Goal: Transaction & Acquisition: Subscribe to service/newsletter

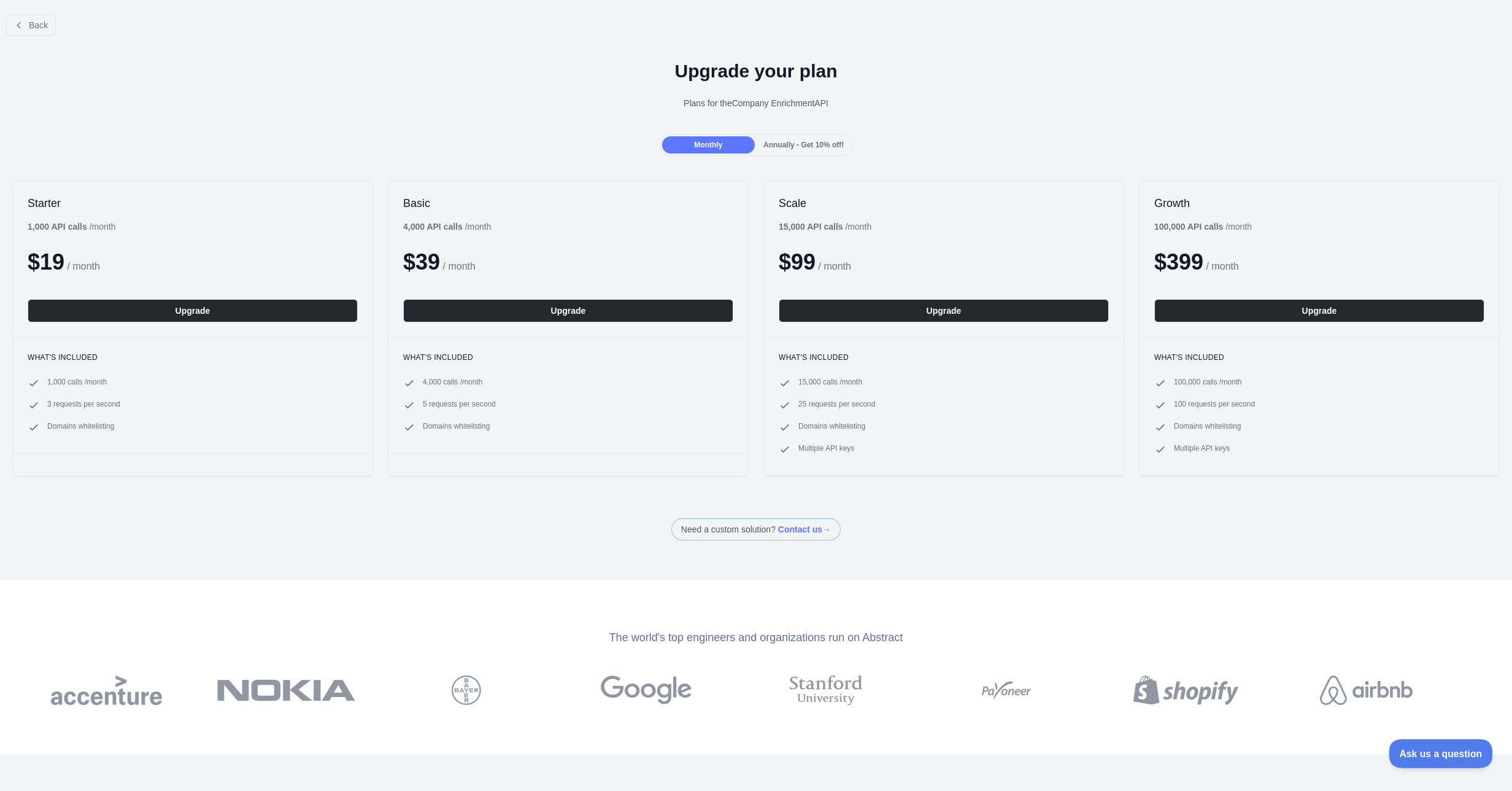
click at [1405, 750] on span "Ask us a question" at bounding box center [1435, 752] width 92 height 9
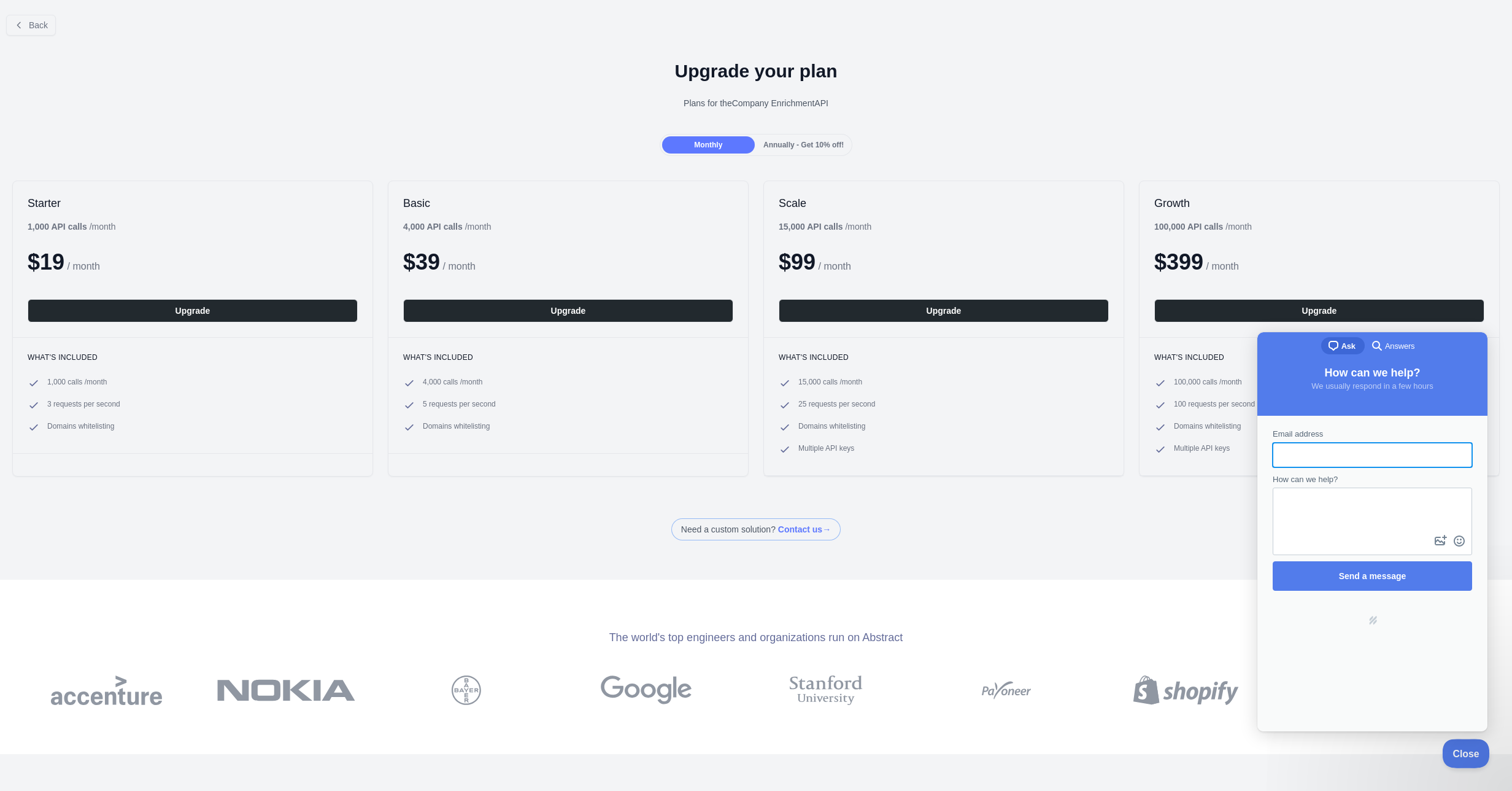
click at [1463, 747] on span "Close" at bounding box center [1463, 752] width 42 height 9
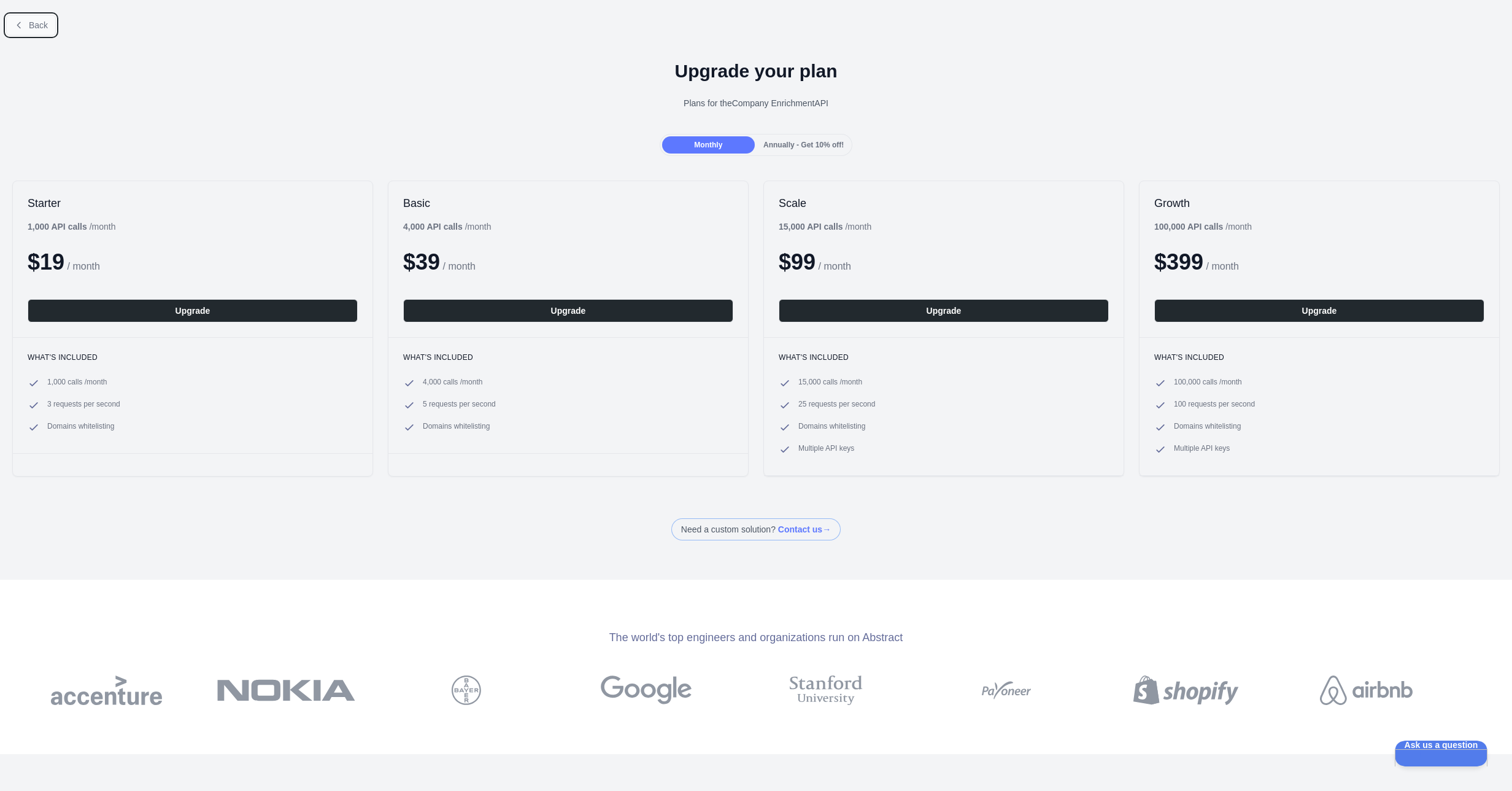
click at [32, 27] on span "Back" at bounding box center [38, 26] width 19 height 10
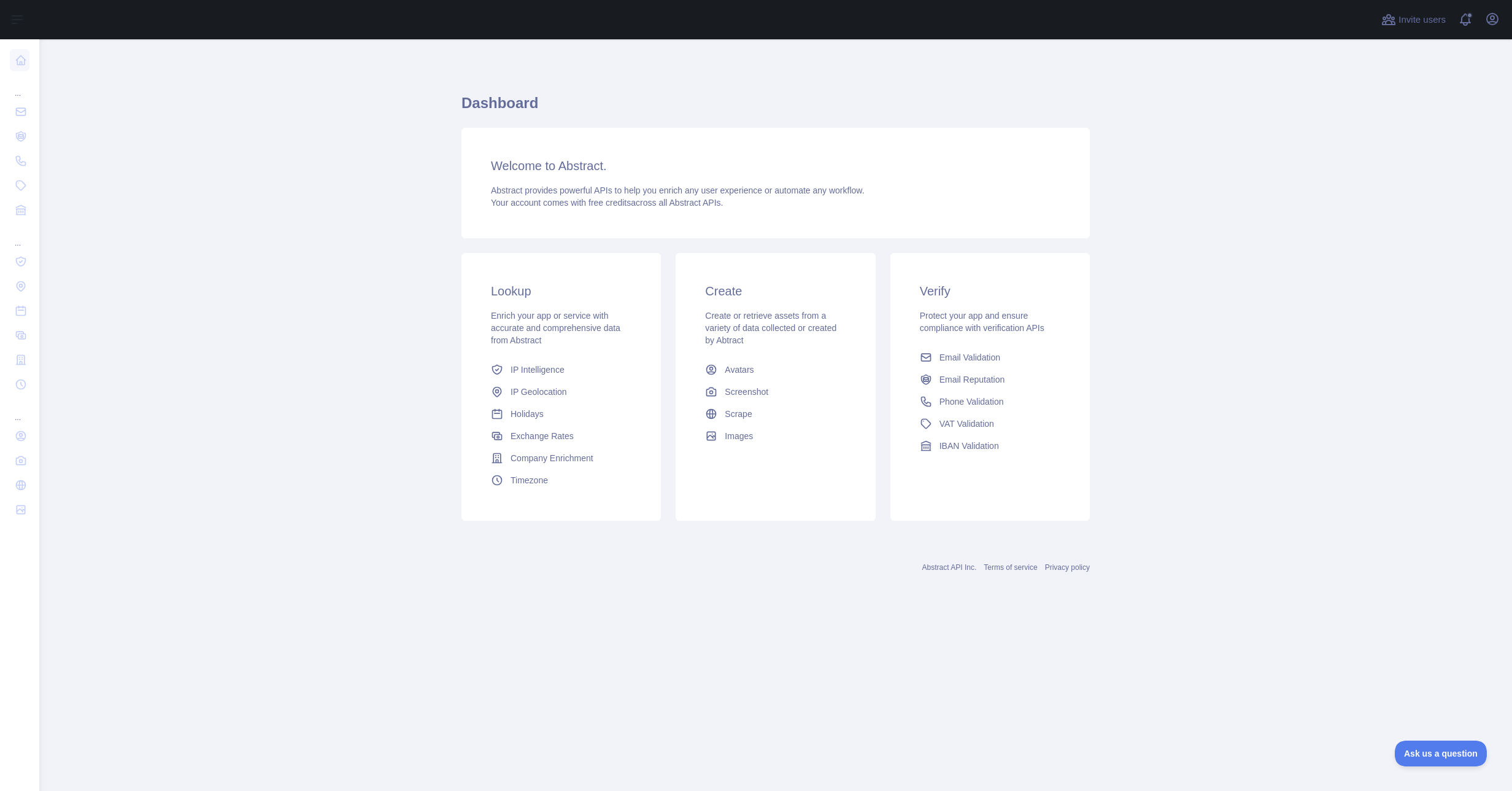
click at [958, 565] on link "Abstract API Inc." at bounding box center [950, 567] width 55 height 9
click at [1471, 14] on span at bounding box center [1470, 19] width 24 height 39
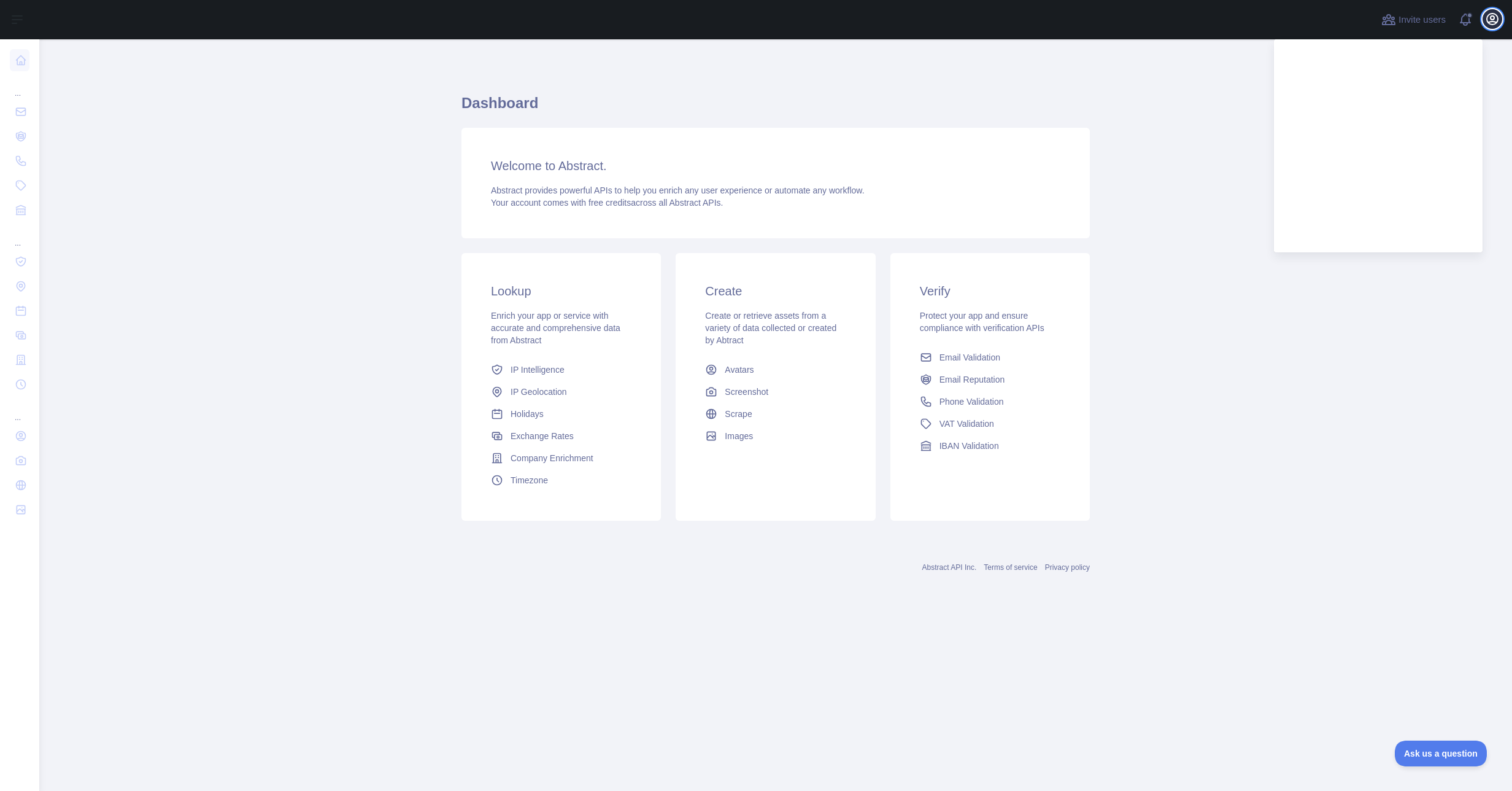
click at [1495, 22] on icon "button" at bounding box center [1493, 19] width 15 height 15
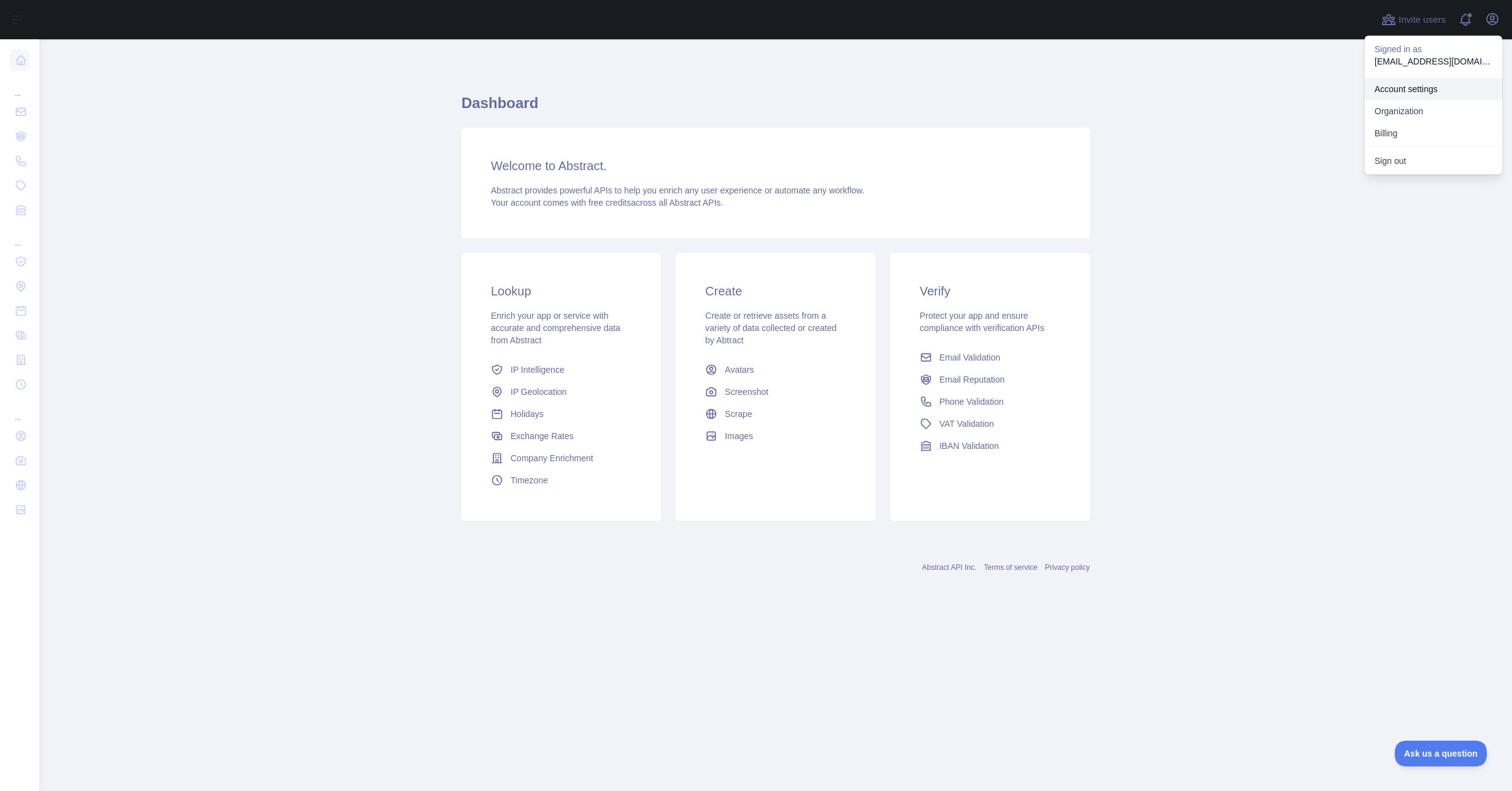
click at [1413, 98] on link "Account settings" at bounding box center [1434, 89] width 138 height 22
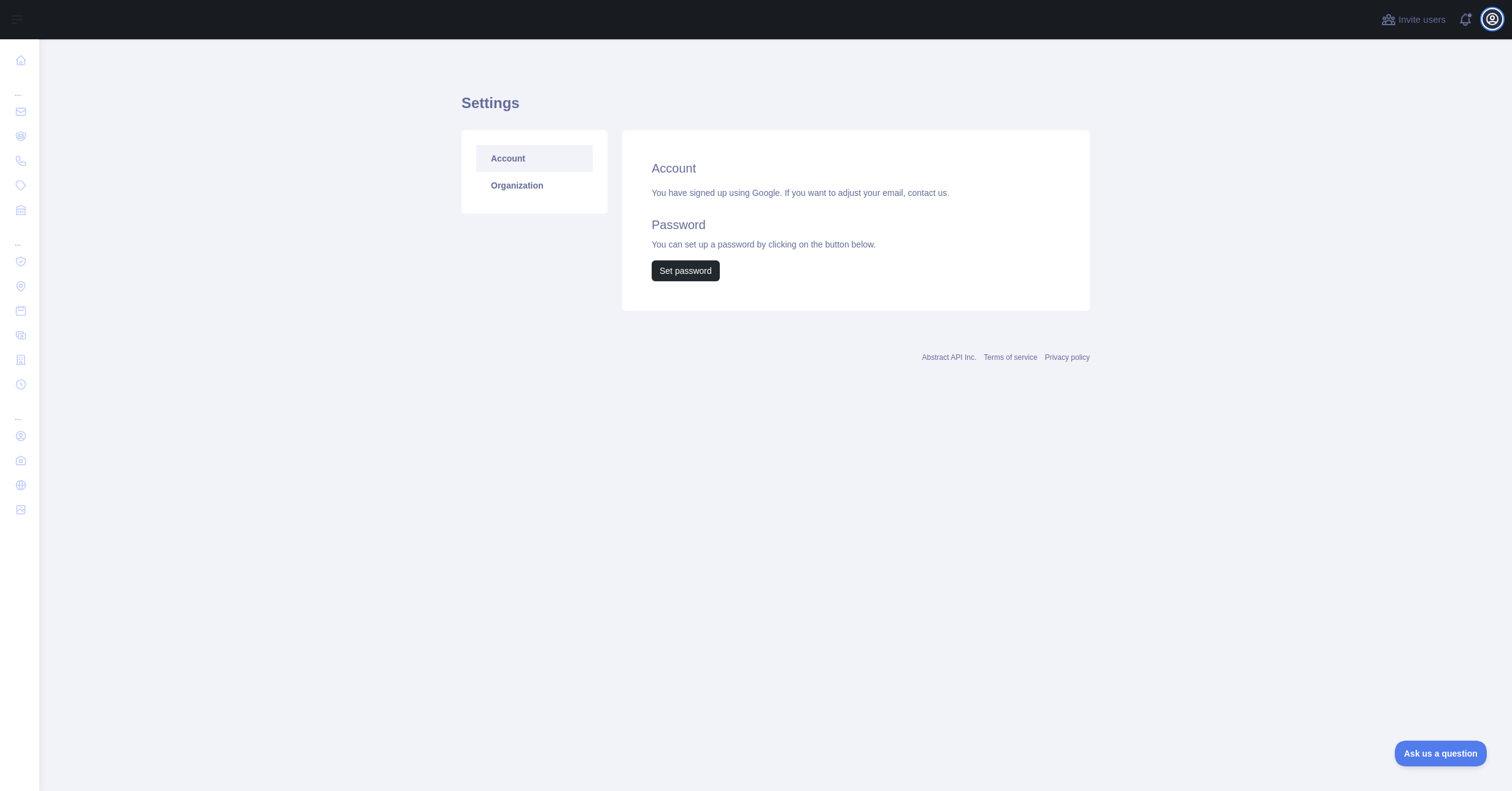
click at [1491, 20] on icon "button" at bounding box center [1493, 19] width 11 height 11
click at [1392, 140] on button "Billing" at bounding box center [1434, 133] width 138 height 22
click at [1494, 15] on icon "button" at bounding box center [1493, 19] width 15 height 15
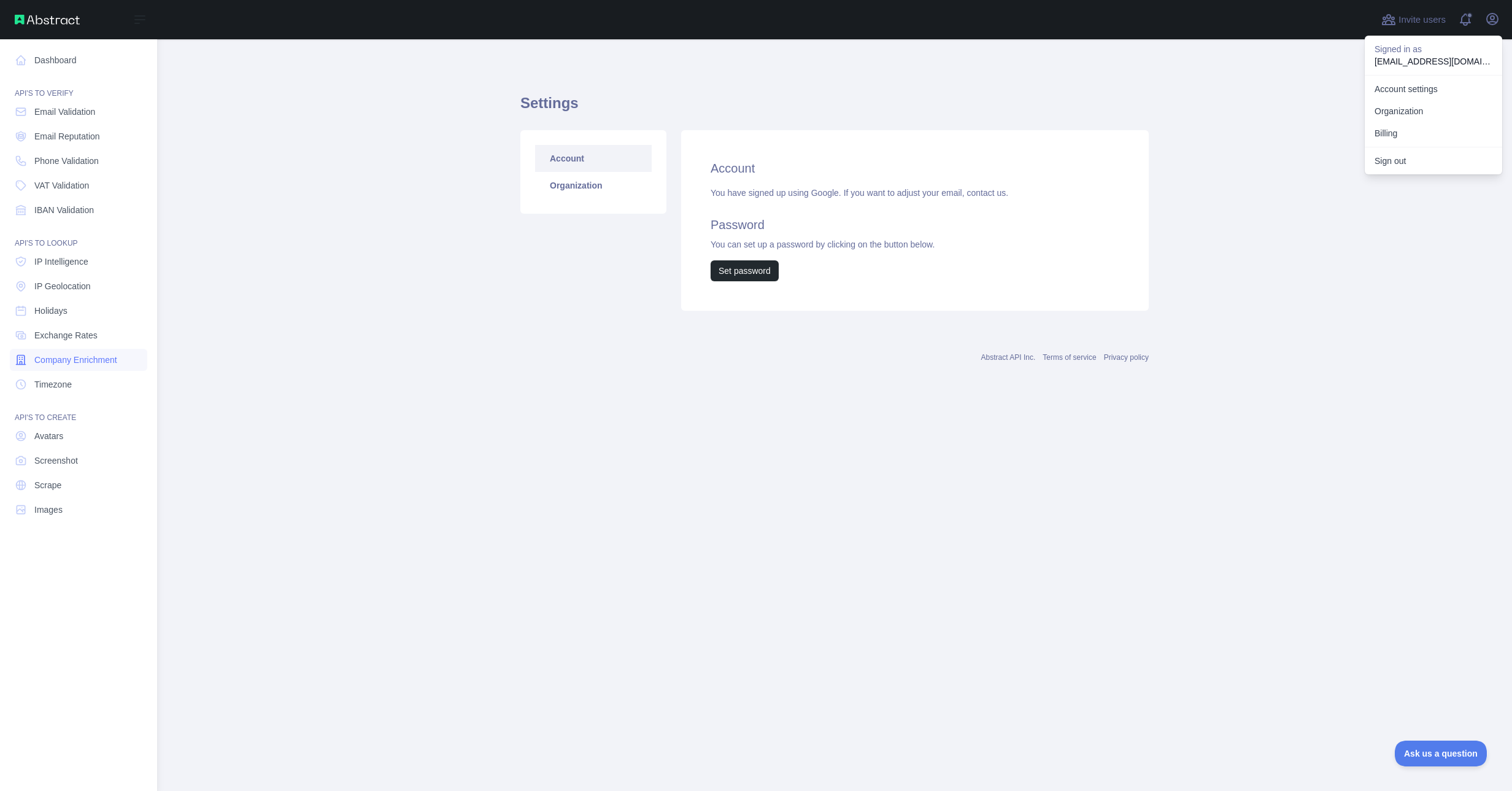
click at [89, 357] on span "Company Enrichment" at bounding box center [75, 360] width 83 height 12
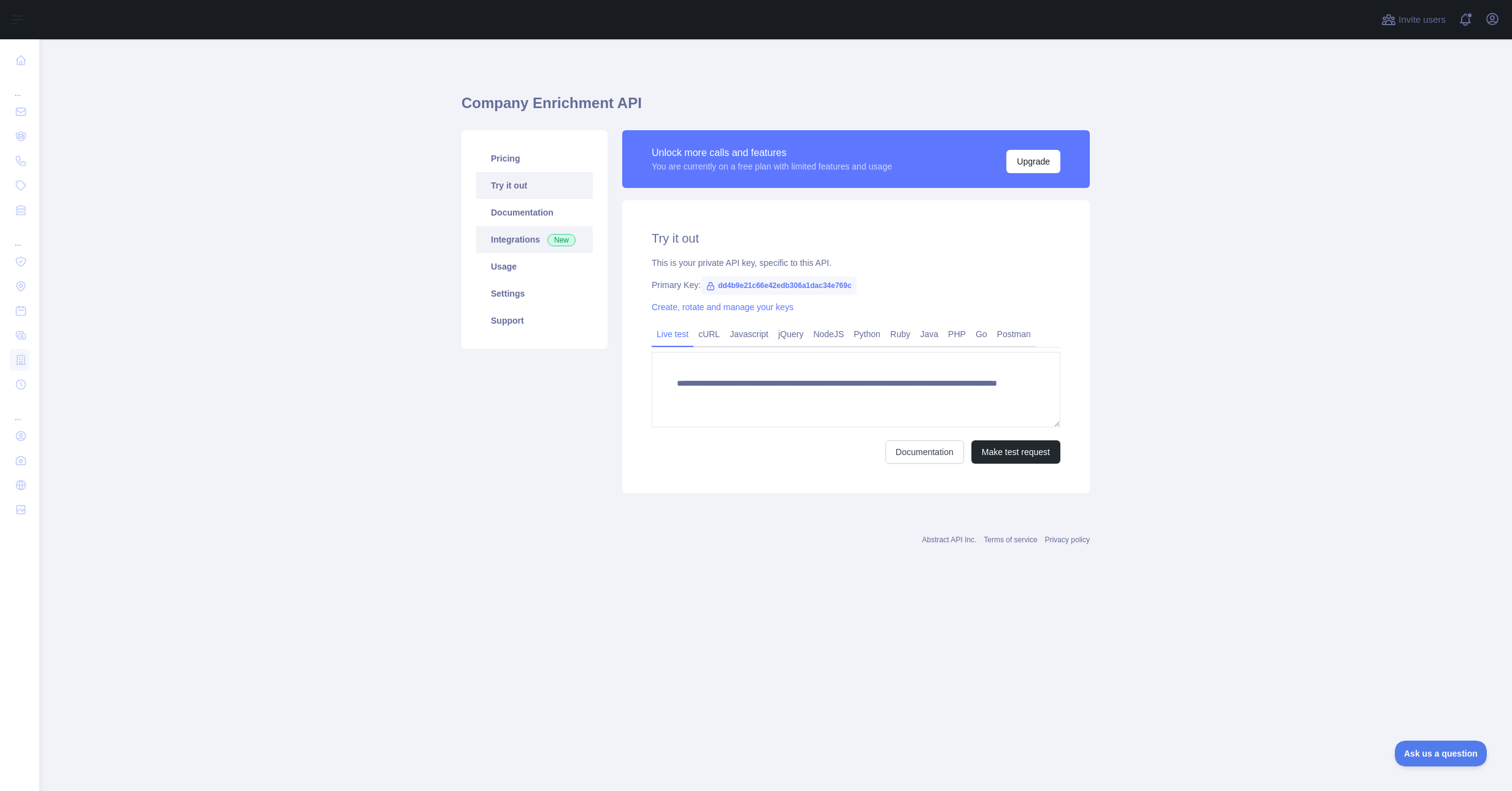
click at [521, 239] on link "Integrations New" at bounding box center [534, 239] width 116 height 27
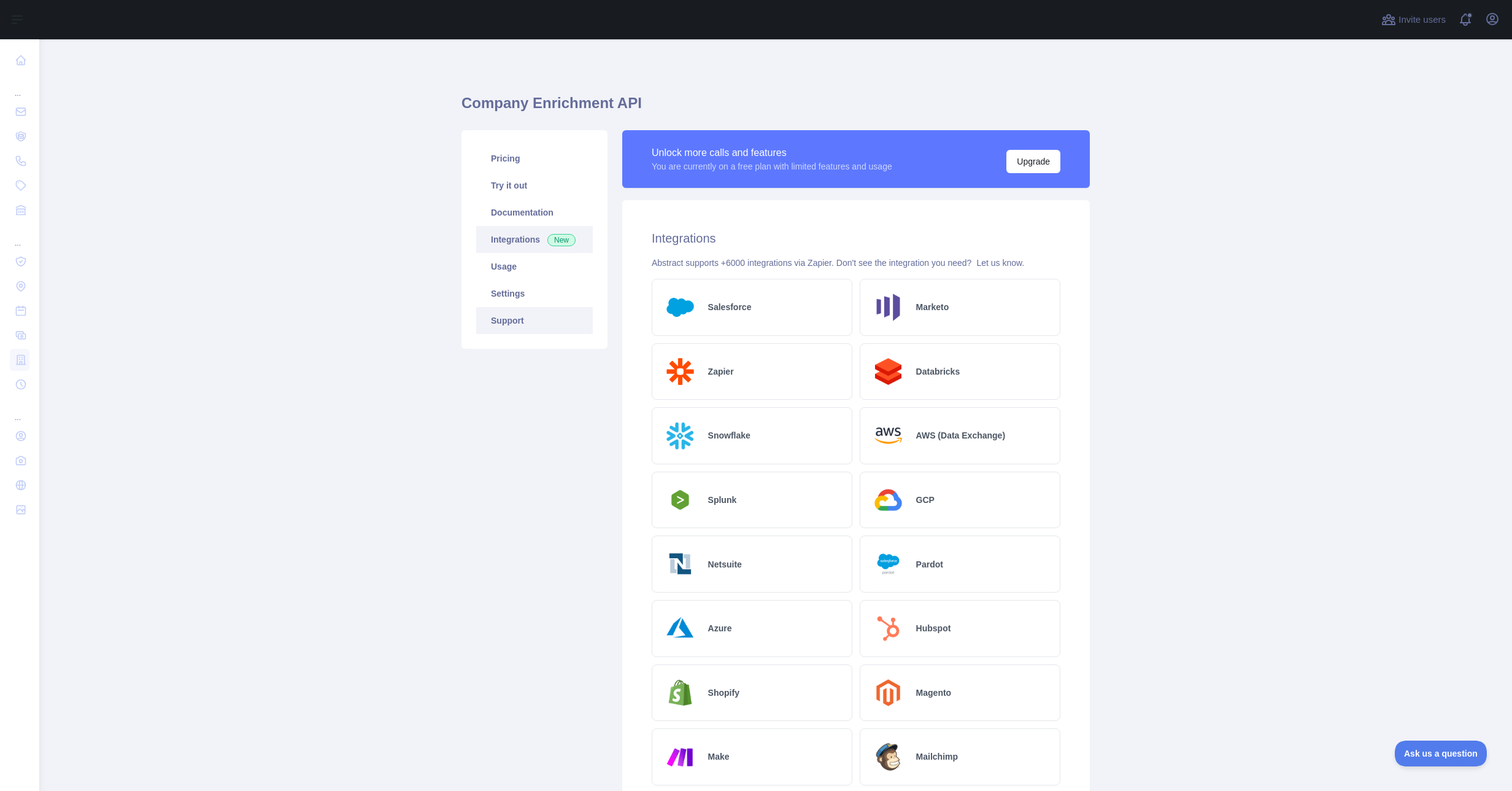
click at [529, 322] on link "Support" at bounding box center [534, 320] width 116 height 27
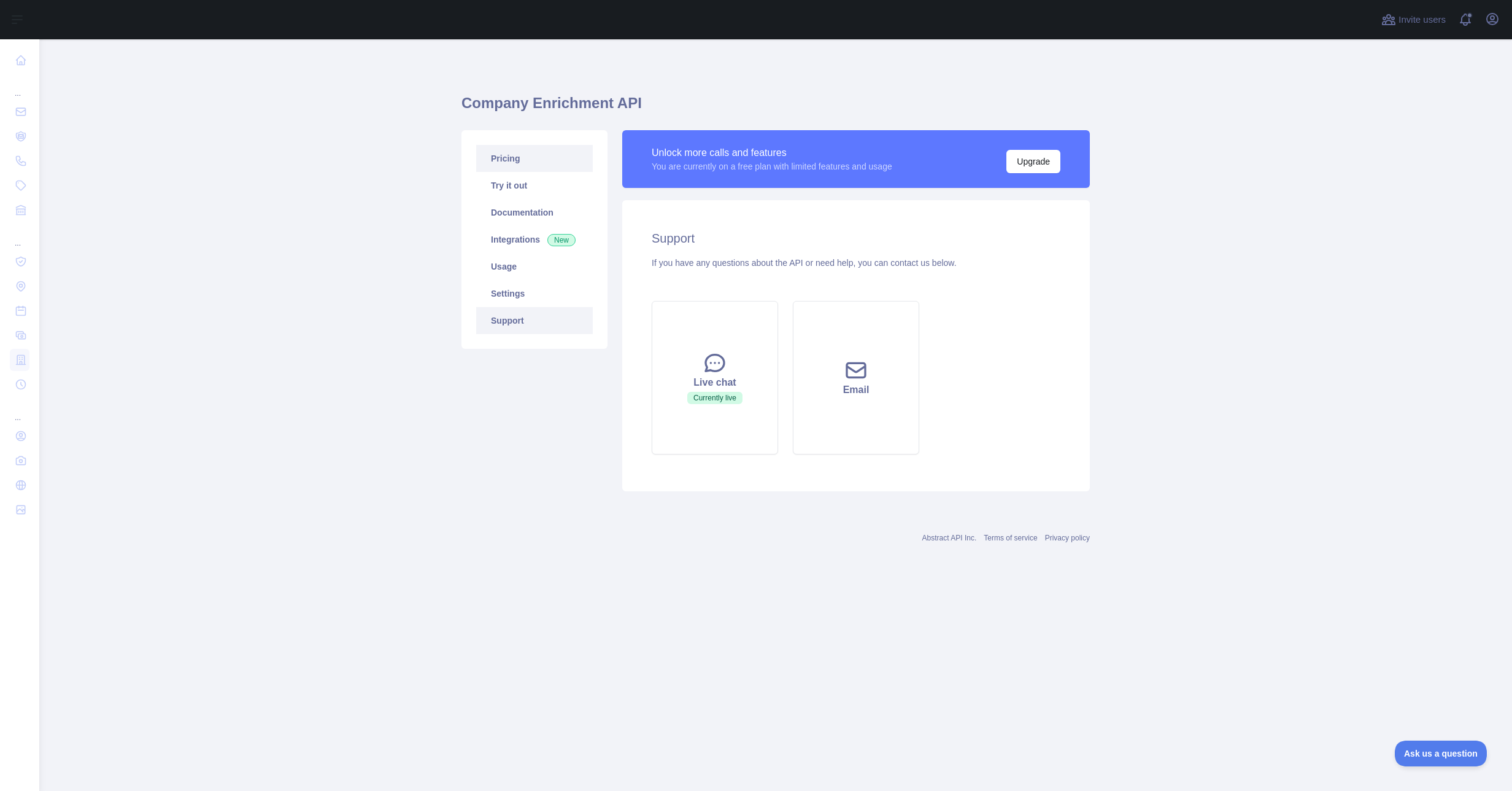
click at [503, 152] on link "Pricing" at bounding box center [534, 158] width 116 height 27
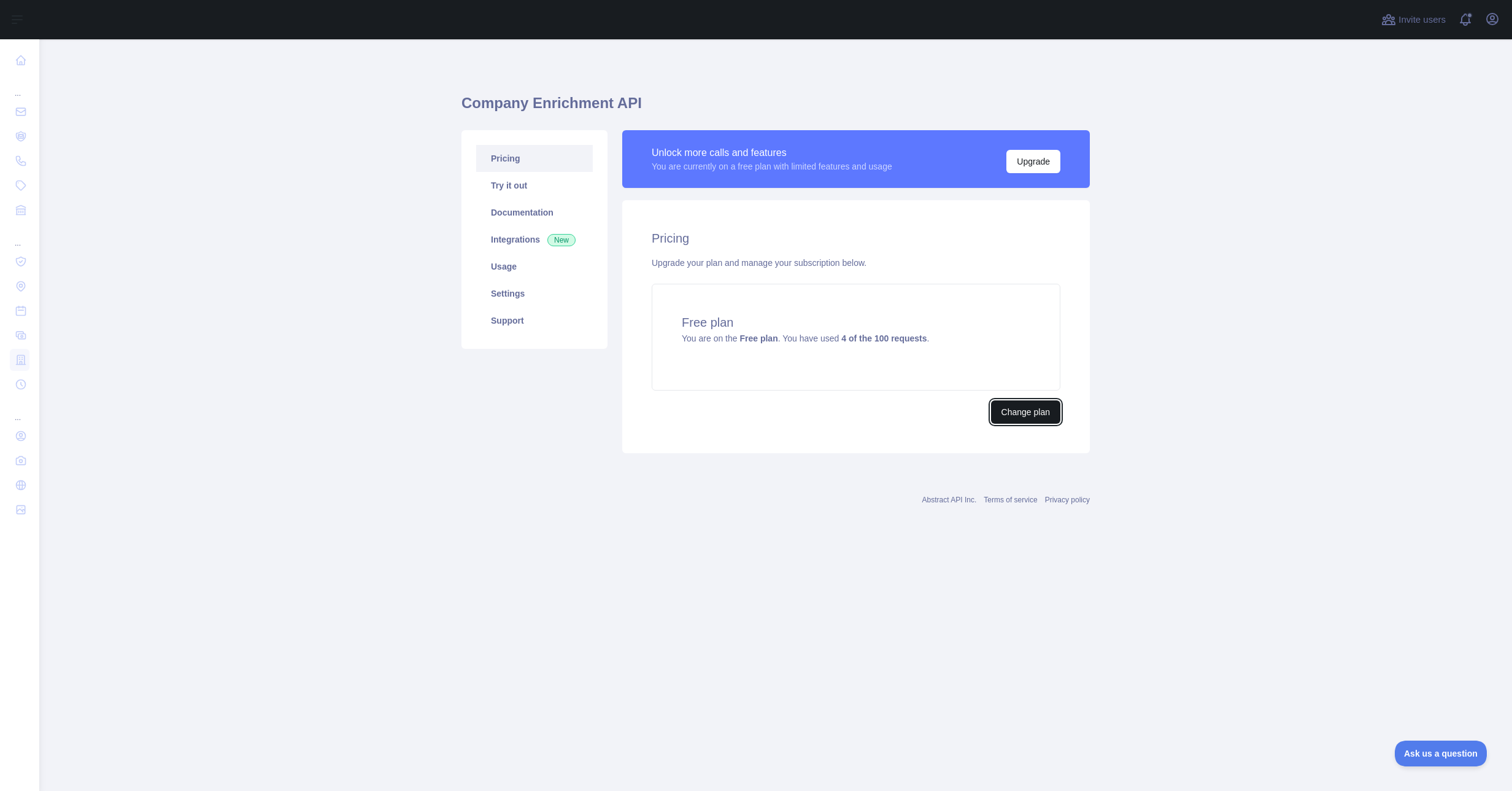
click at [1035, 414] on button "Change plan" at bounding box center [1025, 411] width 69 height 23
